Goal: Task Accomplishment & Management: Manage account settings

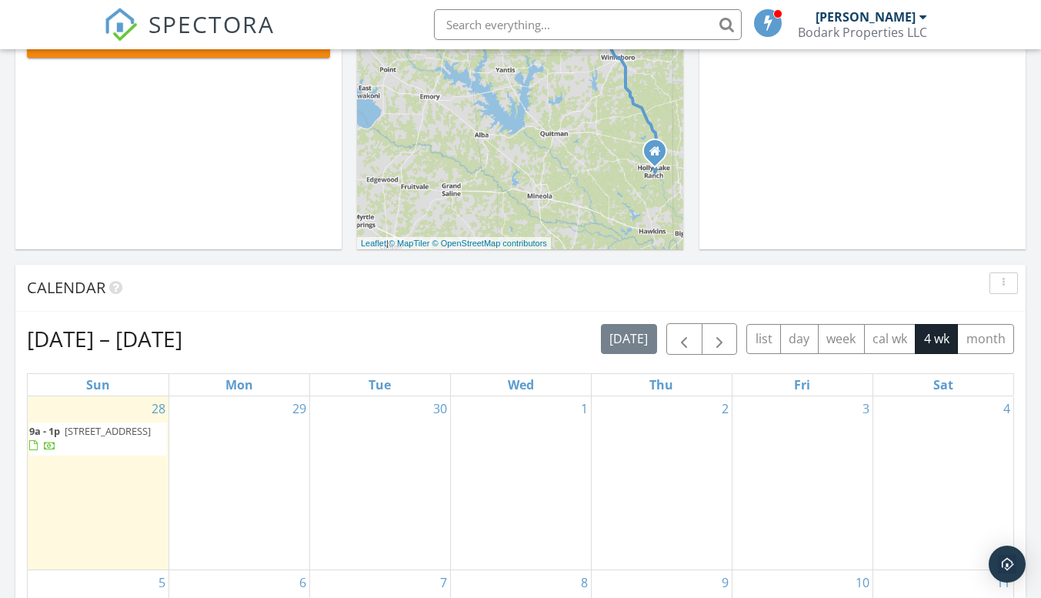
scroll to position [616, 0]
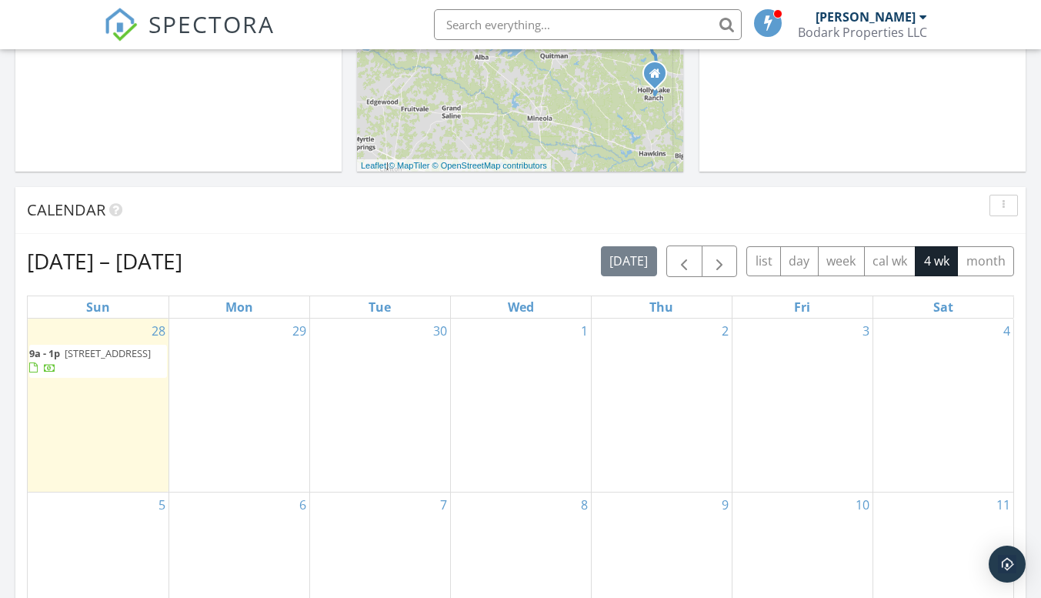
click at [96, 360] on span "[STREET_ADDRESS]" at bounding box center [108, 353] width 86 height 14
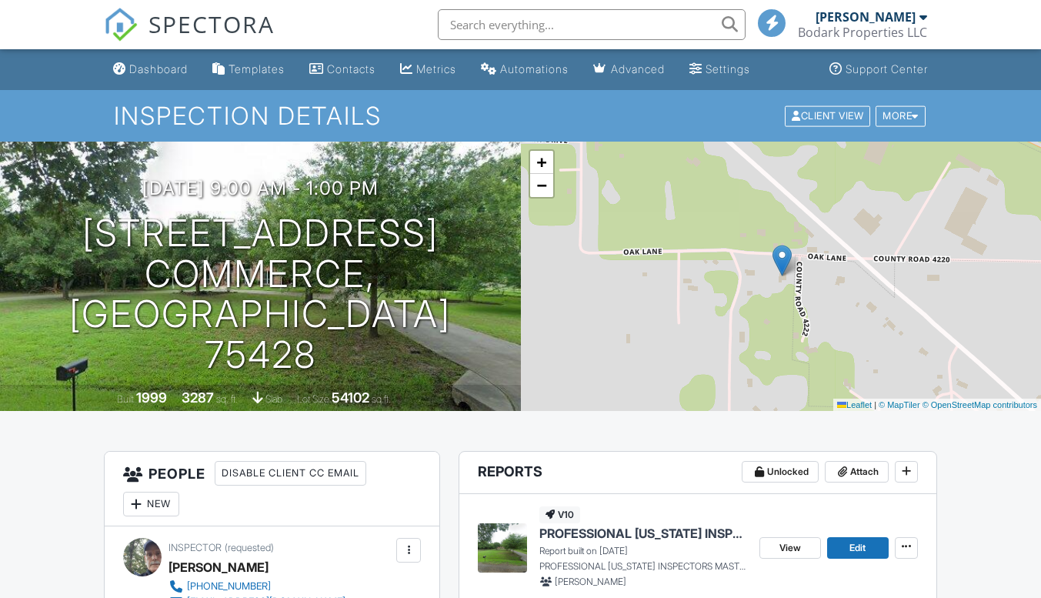
scroll to position [231, 0]
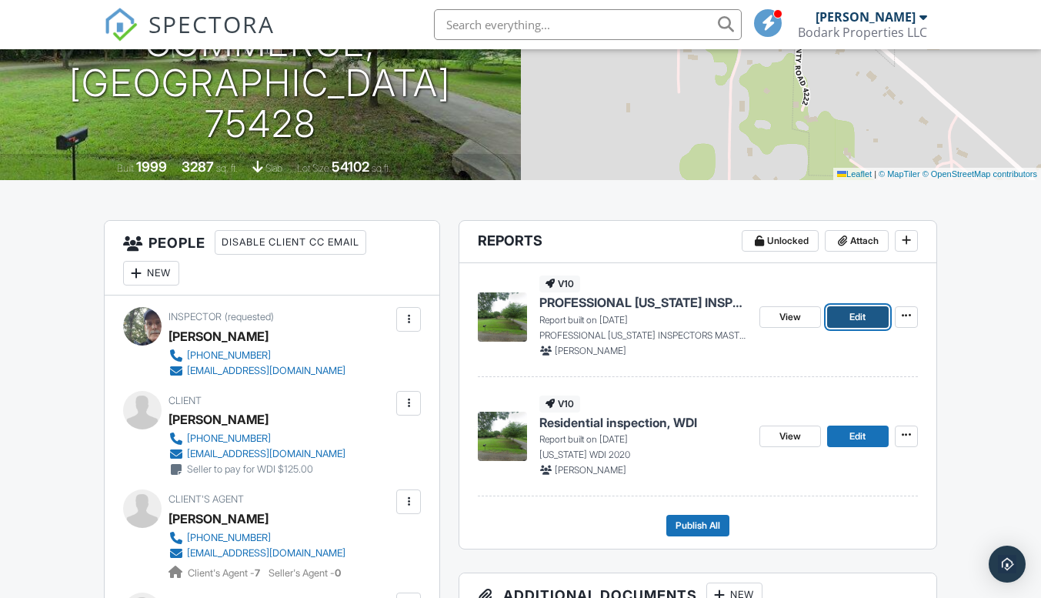
click at [851, 319] on span "Edit" at bounding box center [857, 316] width 16 height 15
